Goal: Task Accomplishment & Management: Complete application form

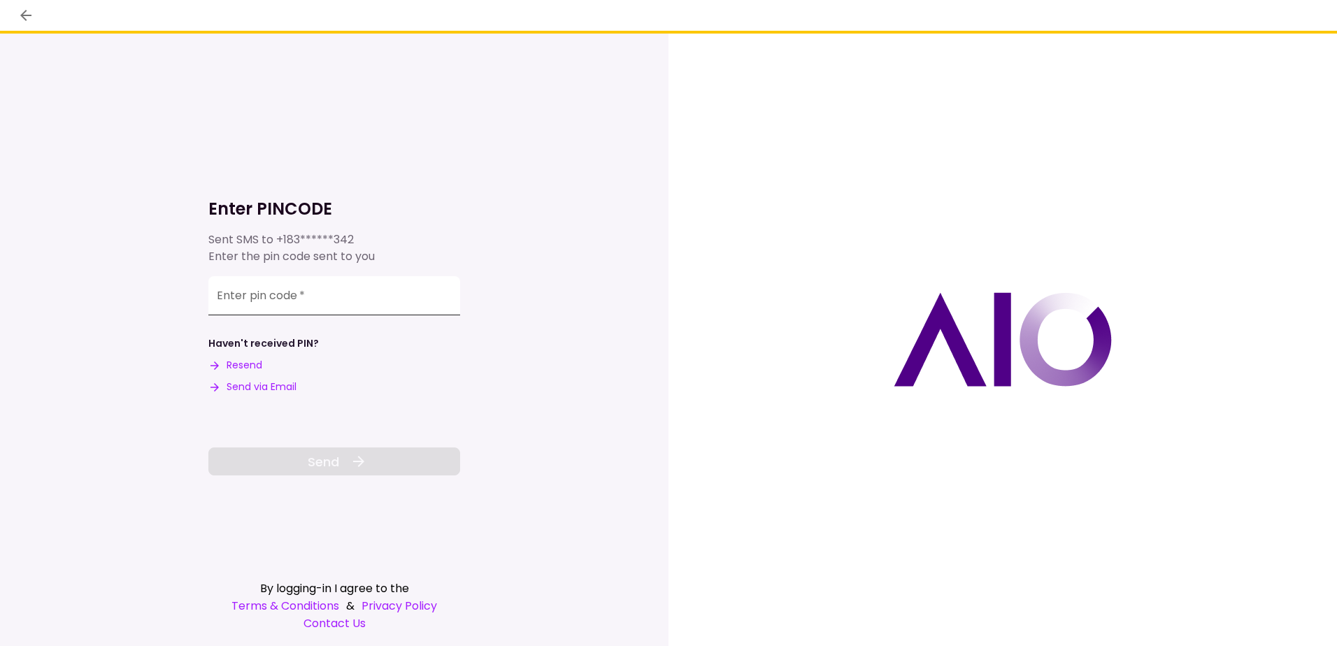
click at [371, 292] on input "Enter pin code   *" at bounding box center [334, 295] width 252 height 39
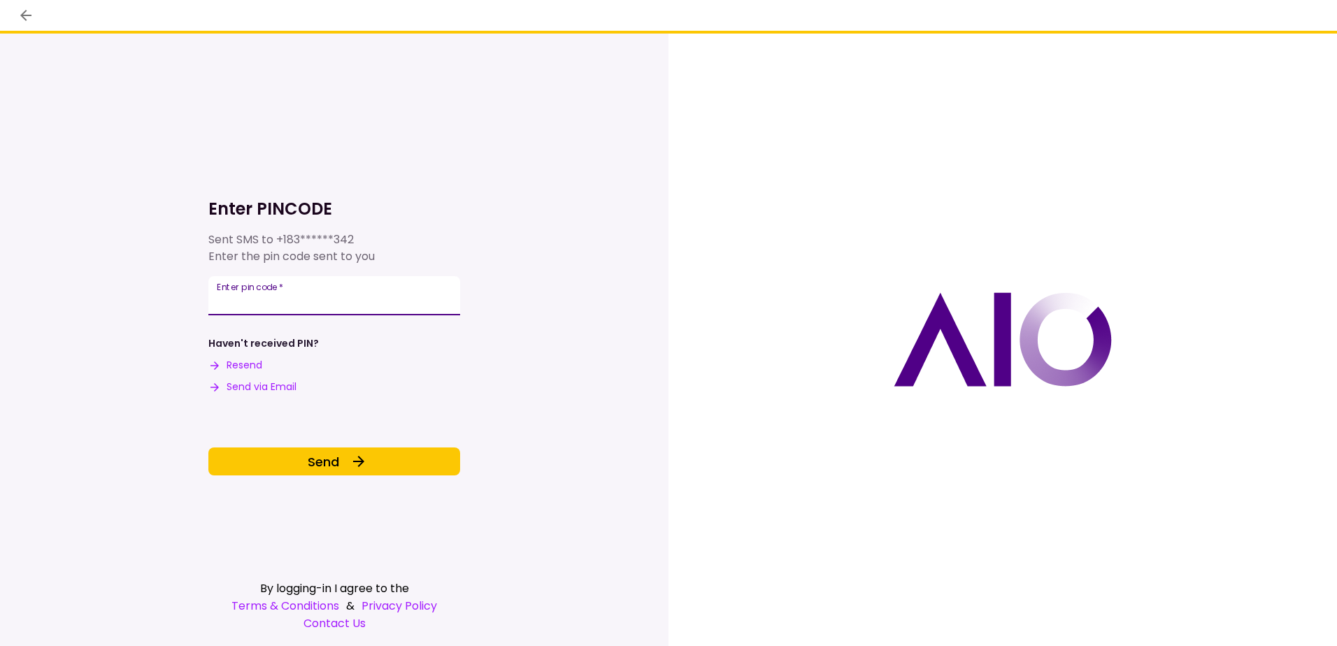
type input "******"
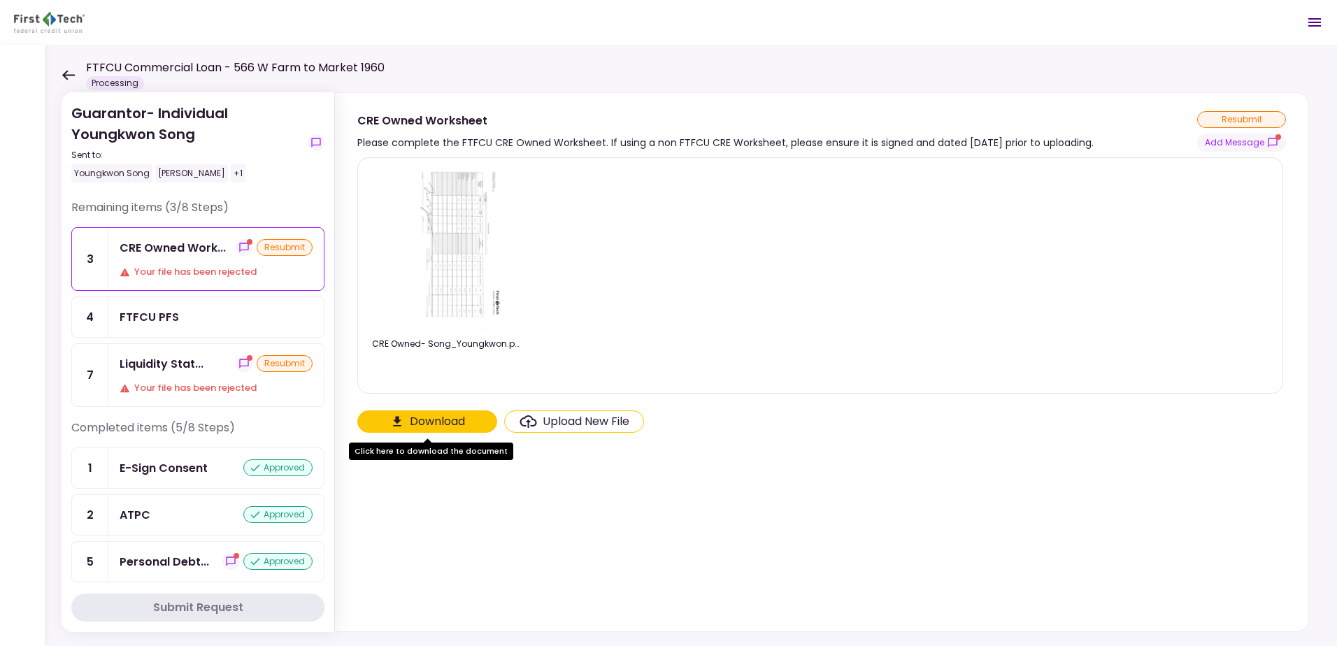
click at [277, 355] on div "resubmit" at bounding box center [285, 363] width 56 height 17
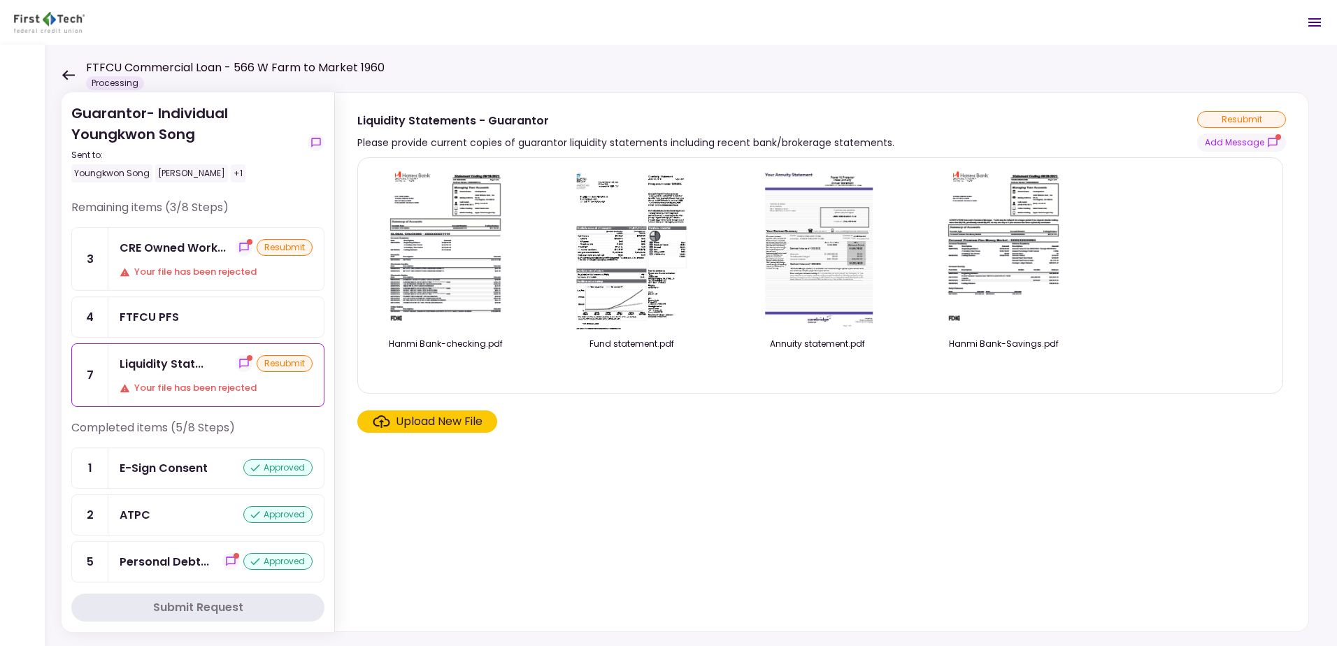
click at [466, 416] on div "Upload New File" at bounding box center [439, 421] width 87 height 17
click at [0, 0] on input "Upload New File" at bounding box center [0, 0] width 0 height 0
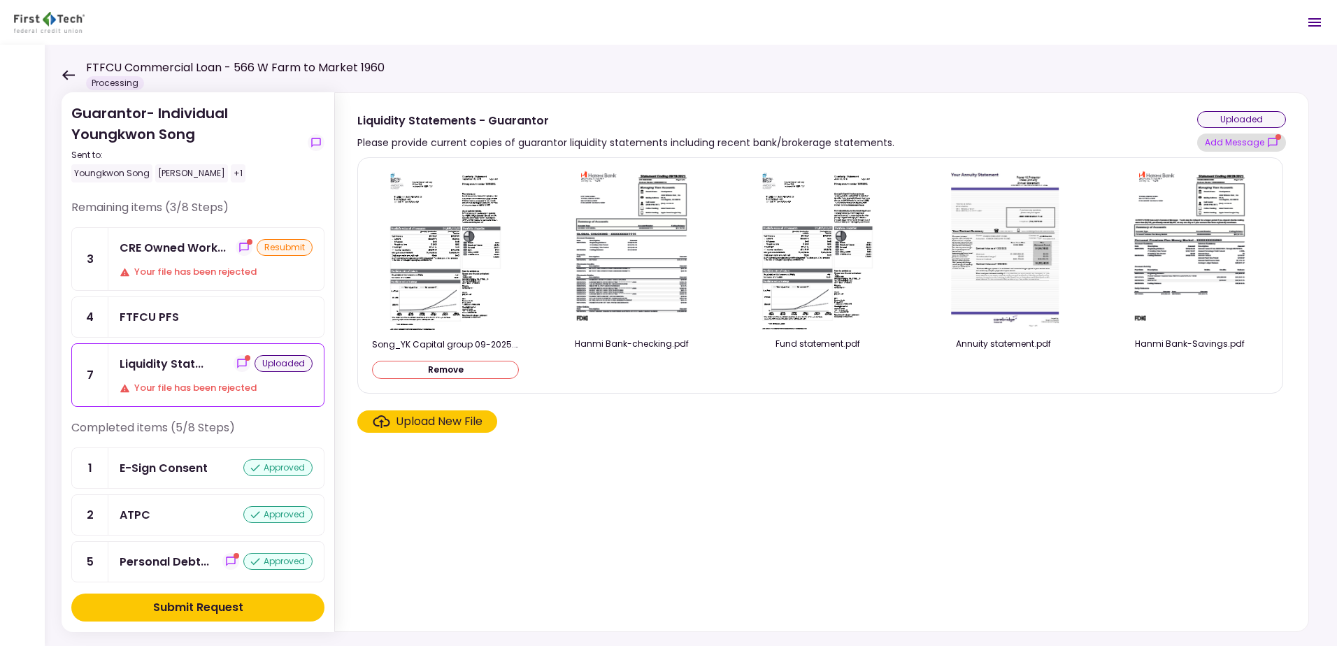
click at [1246, 135] on button "Add Message" at bounding box center [1241, 143] width 89 height 18
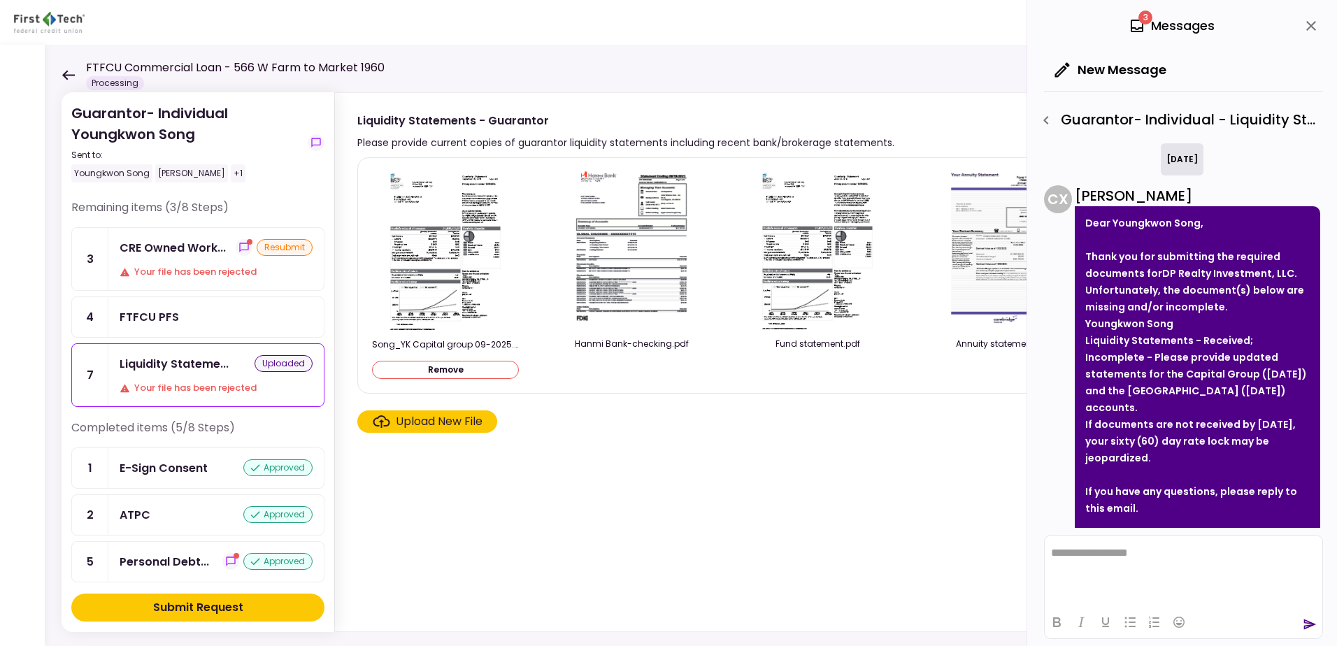
scroll to position [69, 0]
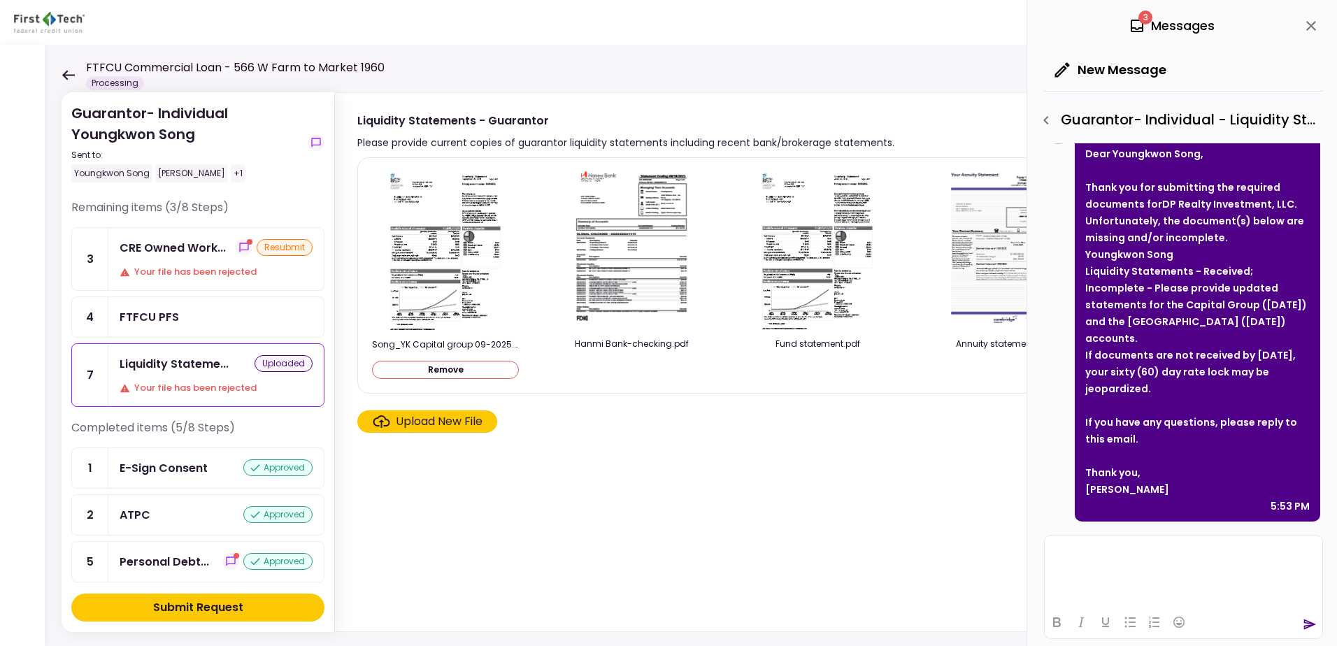
click at [1141, 567] on html at bounding box center [1184, 553] width 278 height 34
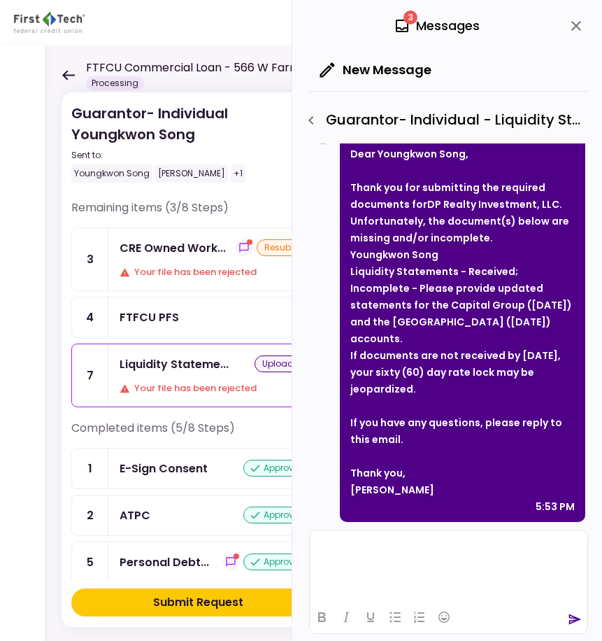
click at [478, 560] on html at bounding box center [449, 547] width 278 height 34
drag, startPoint x: 168, startPoint y: 29, endPoint x: 399, endPoint y: 529, distance: 551.1
click at [399, 529] on div "**********" at bounding box center [448, 581] width 279 height 118
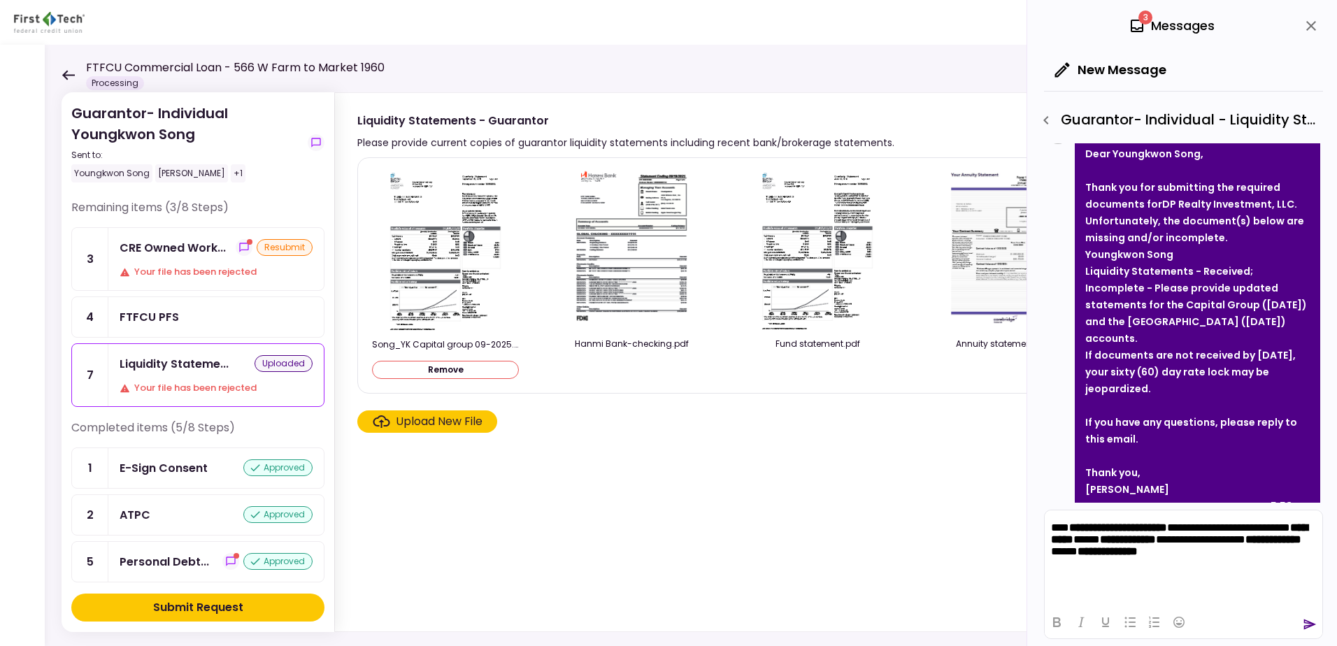
click at [1305, 625] on icon "send" at bounding box center [1310, 625] width 14 height 14
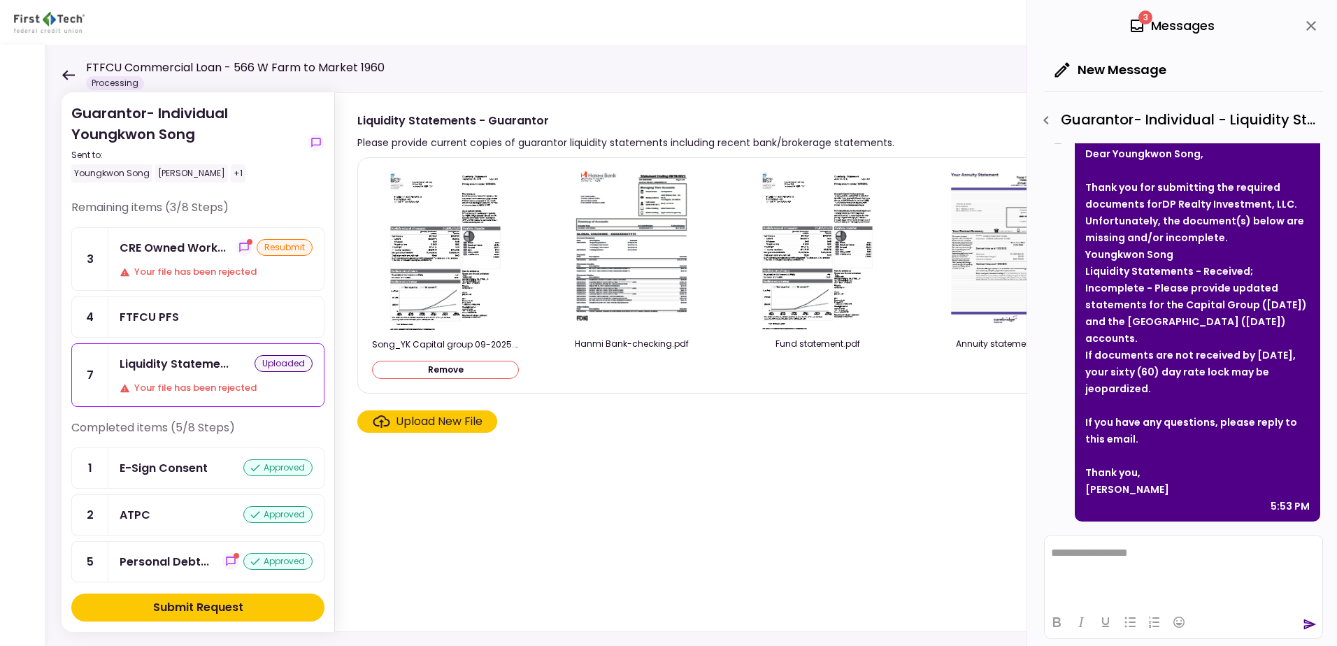
scroll to position [259, 0]
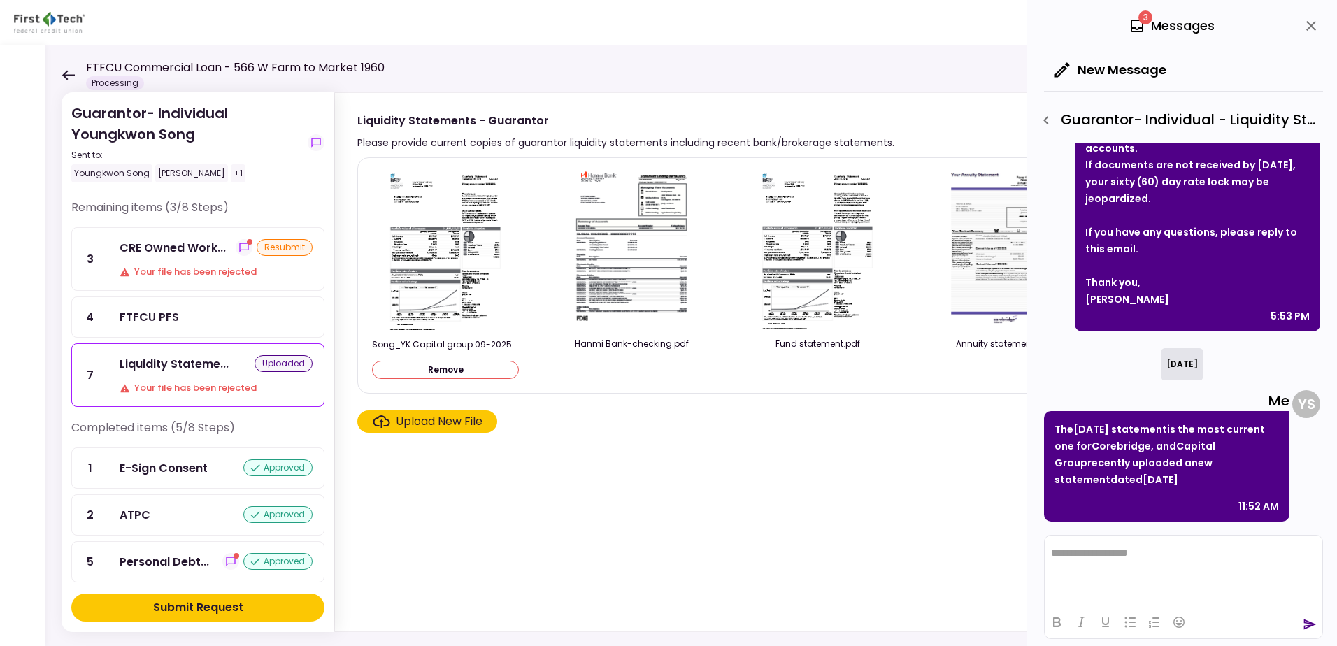
click at [173, 608] on div "Submit Request" at bounding box center [198, 607] width 90 height 17
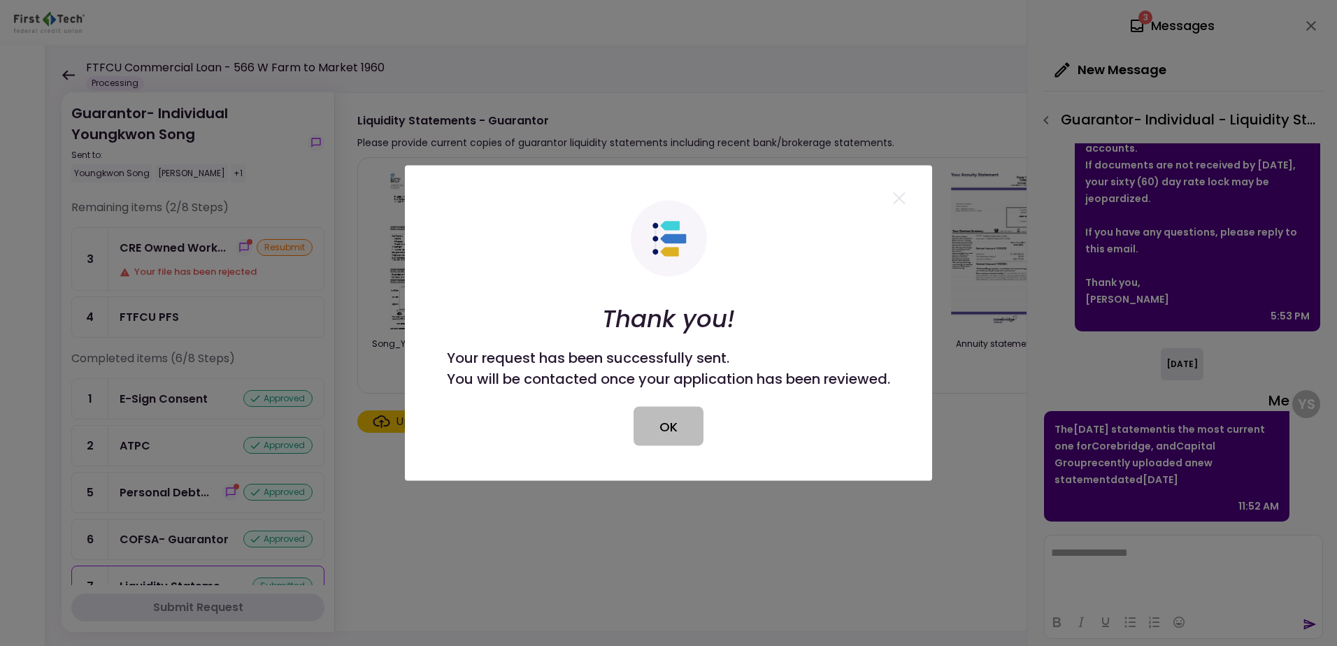
click at [694, 415] on button "OK" at bounding box center [669, 426] width 70 height 39
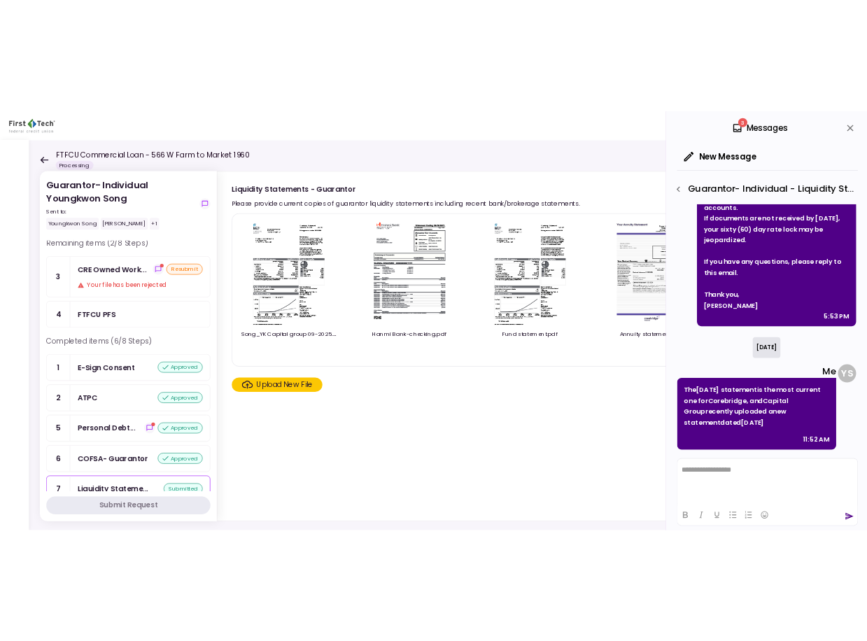
scroll to position [0, 0]
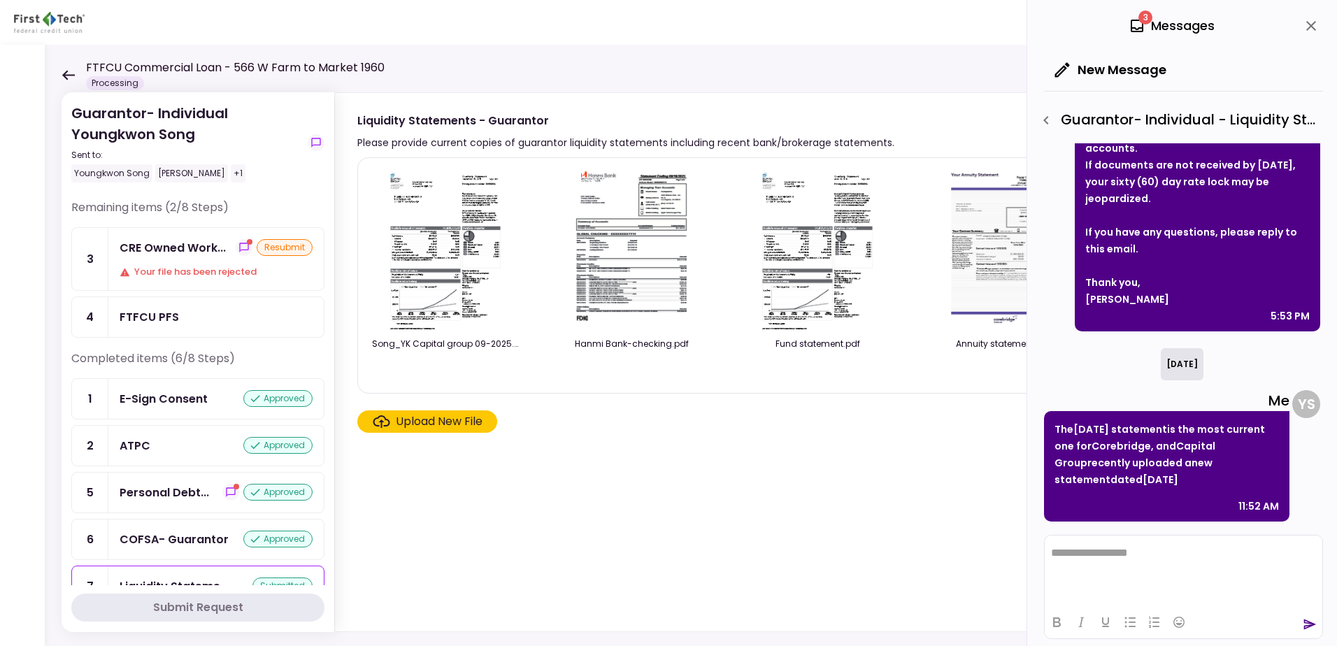
click at [144, 314] on div "FTFCU PFS" at bounding box center [149, 316] width 59 height 17
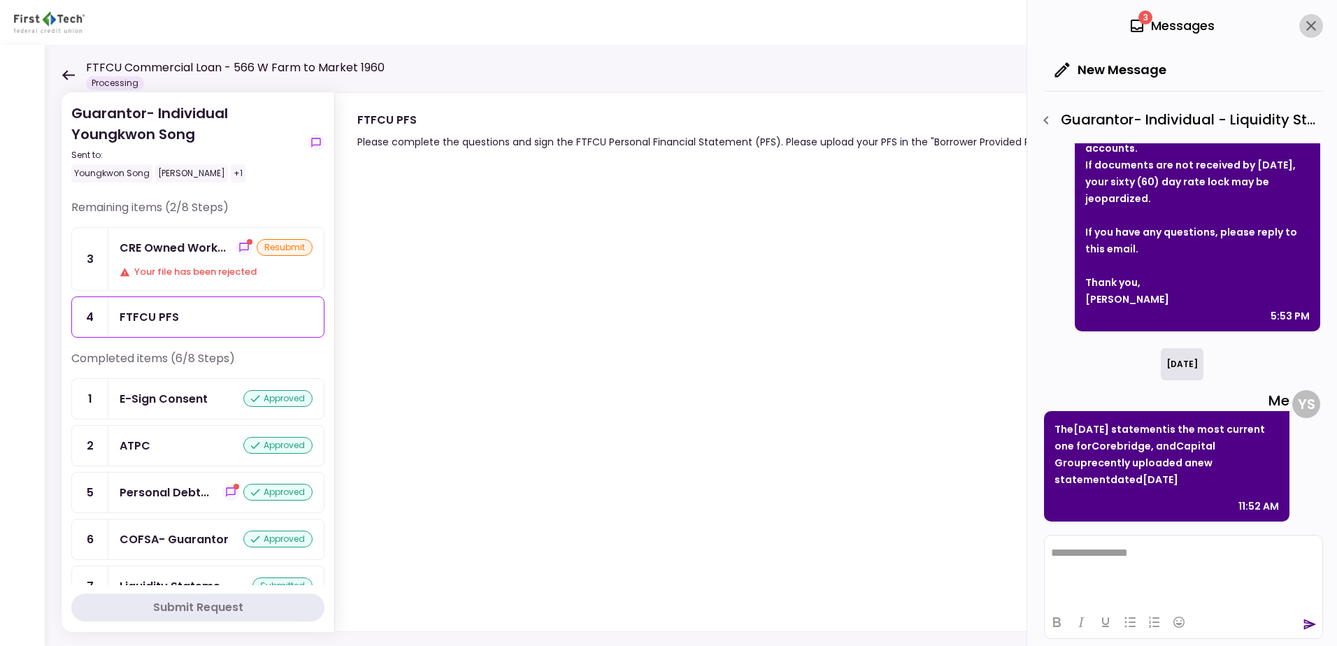
click at [1306, 25] on icon "close" at bounding box center [1311, 25] width 17 height 17
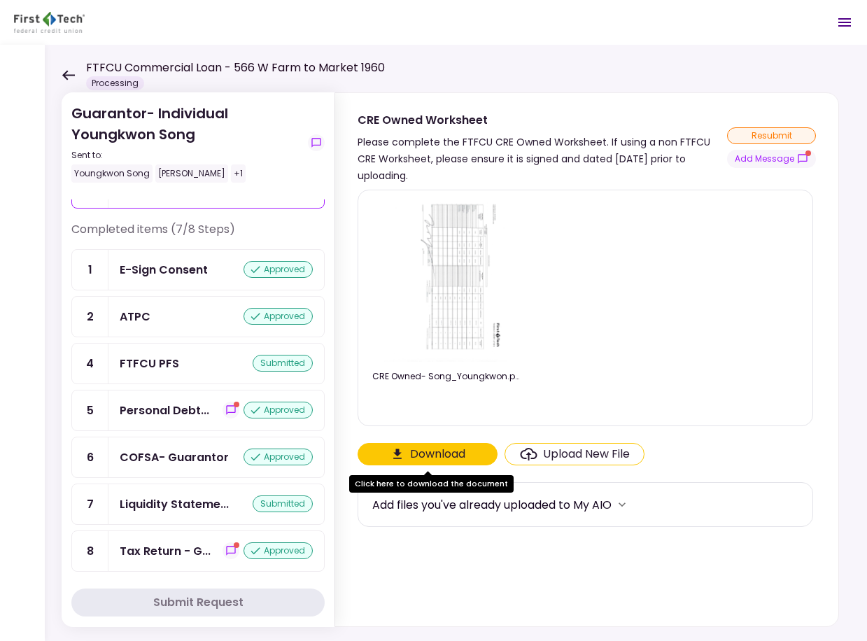
scroll to position [87, 0]
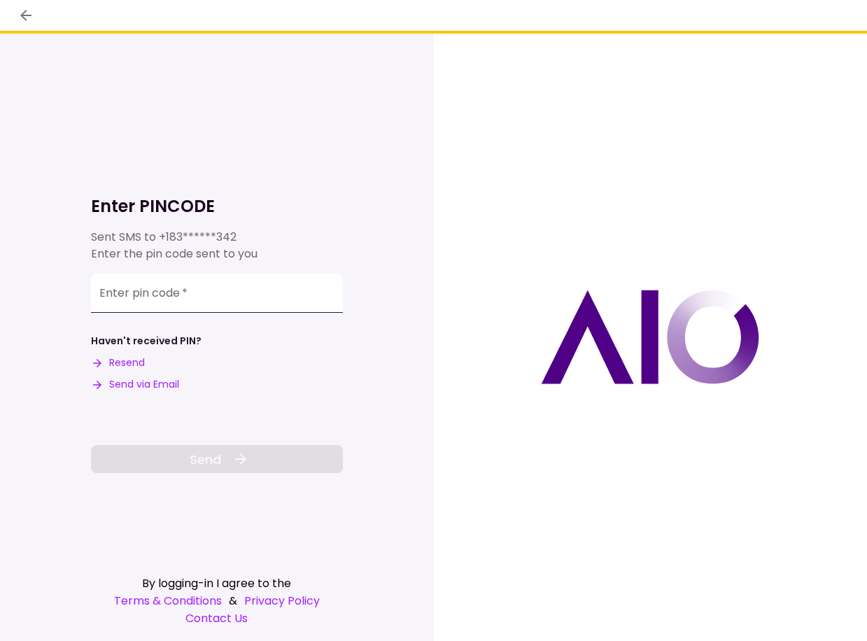
click at [157, 291] on div "Enter pin code   *" at bounding box center [217, 292] width 252 height 39
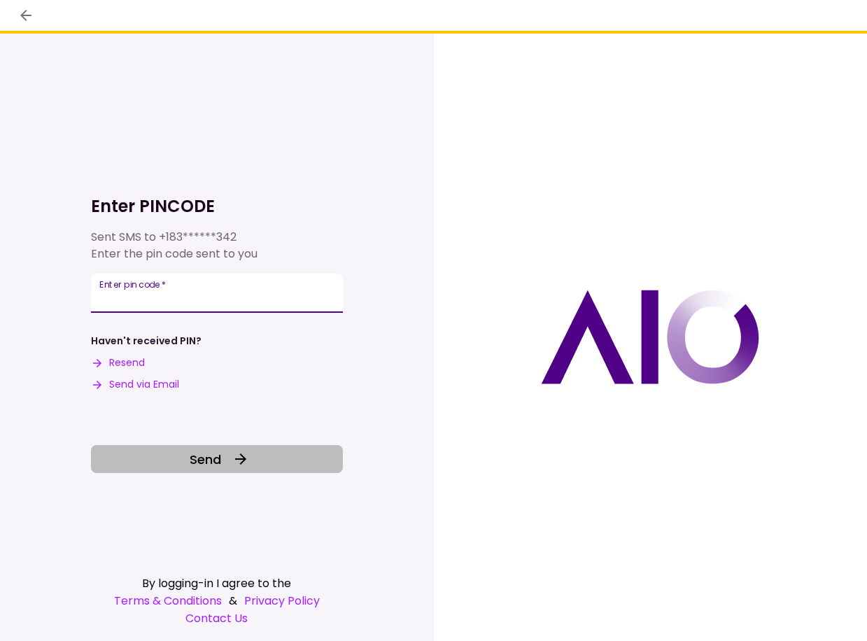
type input "******"
click at [186, 467] on button "Send" at bounding box center [217, 459] width 252 height 28
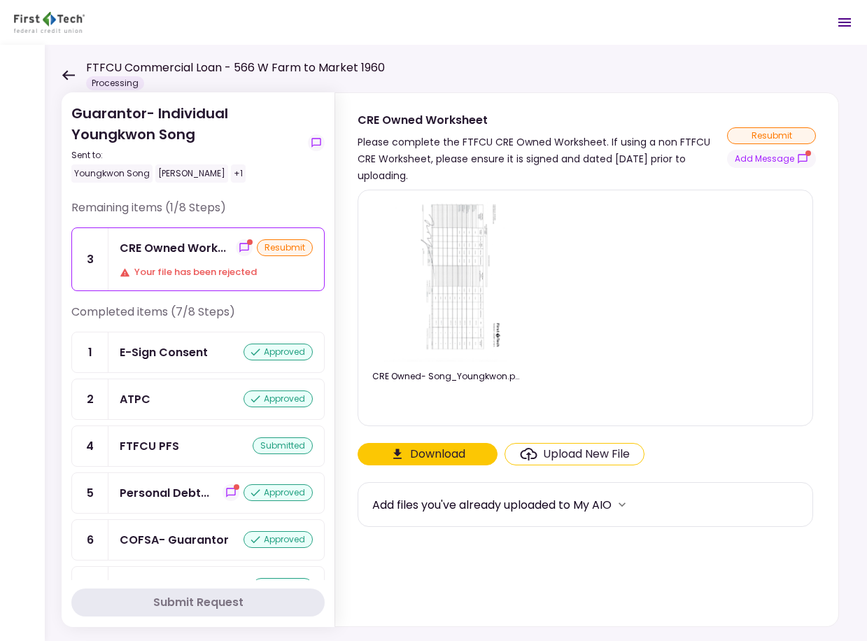
click at [269, 243] on div "resubmit" at bounding box center [285, 247] width 56 height 17
click at [604, 451] on div "Upload New File" at bounding box center [586, 454] width 87 height 17
click at [0, 0] on input "Upload New File" at bounding box center [0, 0] width 0 height 0
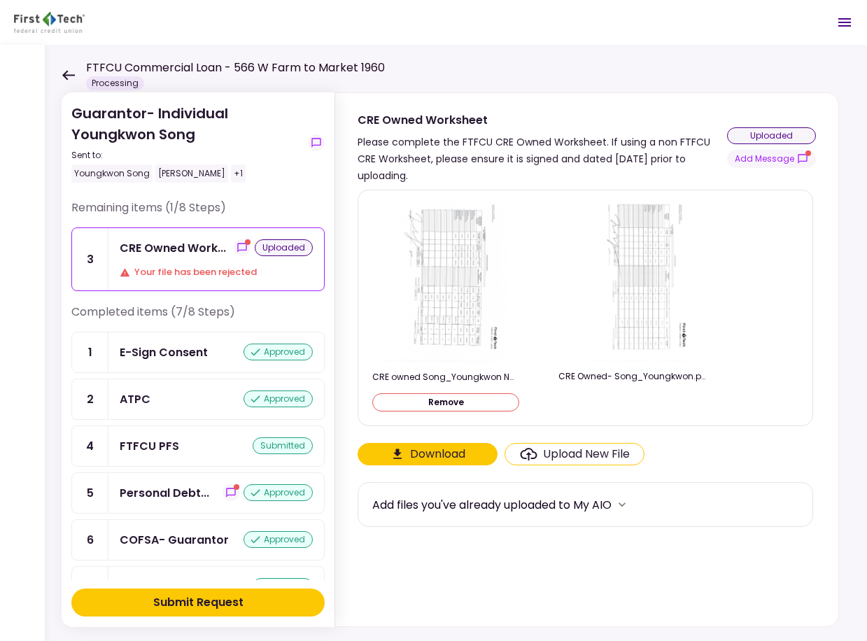
click at [199, 604] on div "Submit Request" at bounding box center [198, 602] width 90 height 17
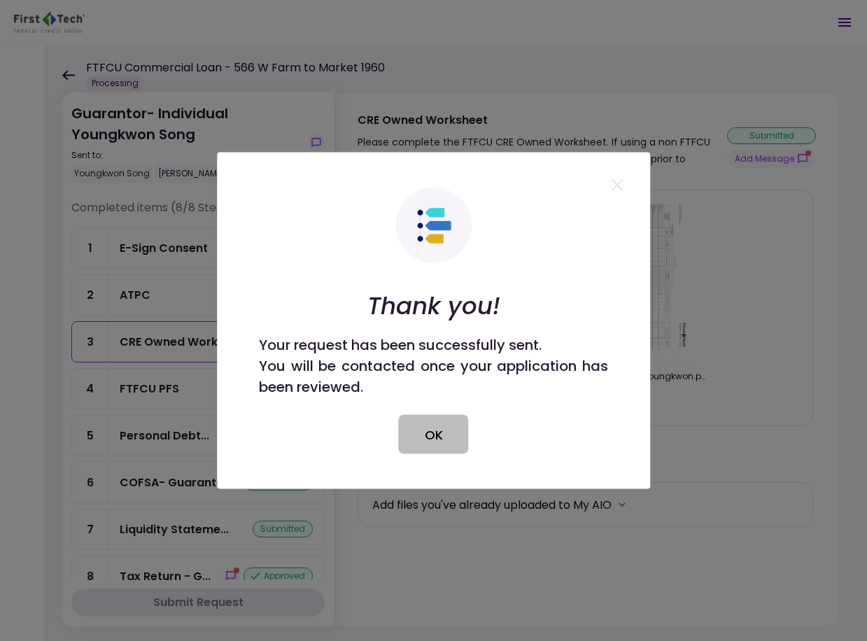
click at [419, 429] on button "OK" at bounding box center [434, 434] width 70 height 39
